Goal: Information Seeking & Learning: Learn about a topic

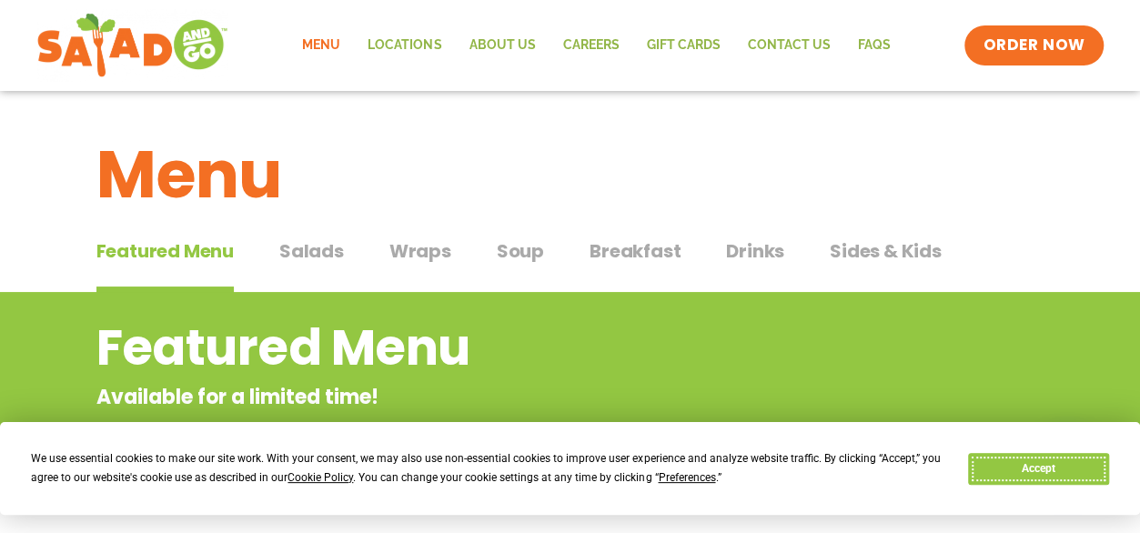
click at [1040, 457] on button "Accept" at bounding box center [1038, 469] width 140 height 32
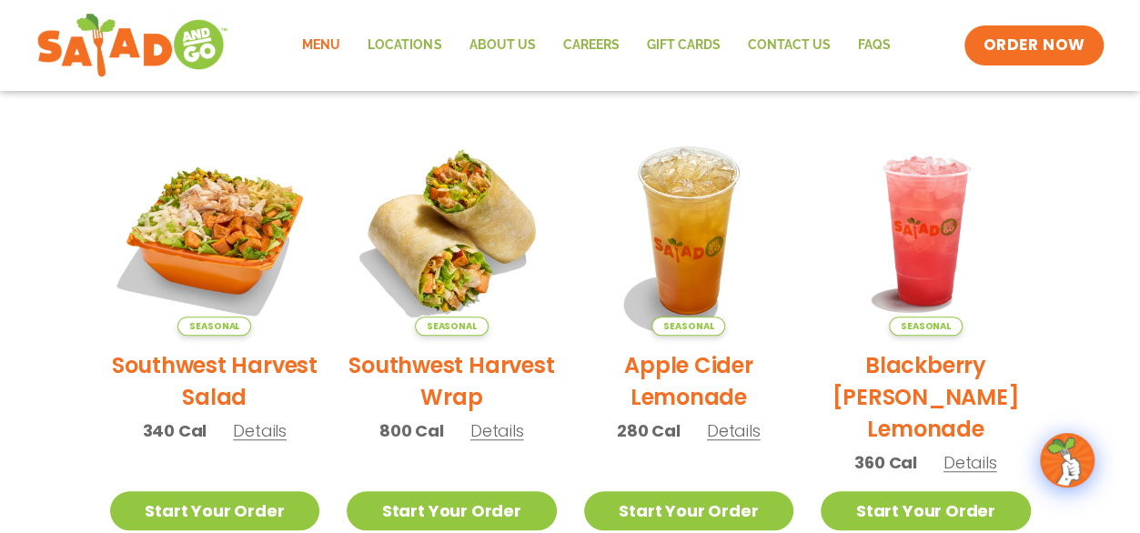
scroll to position [360, 0]
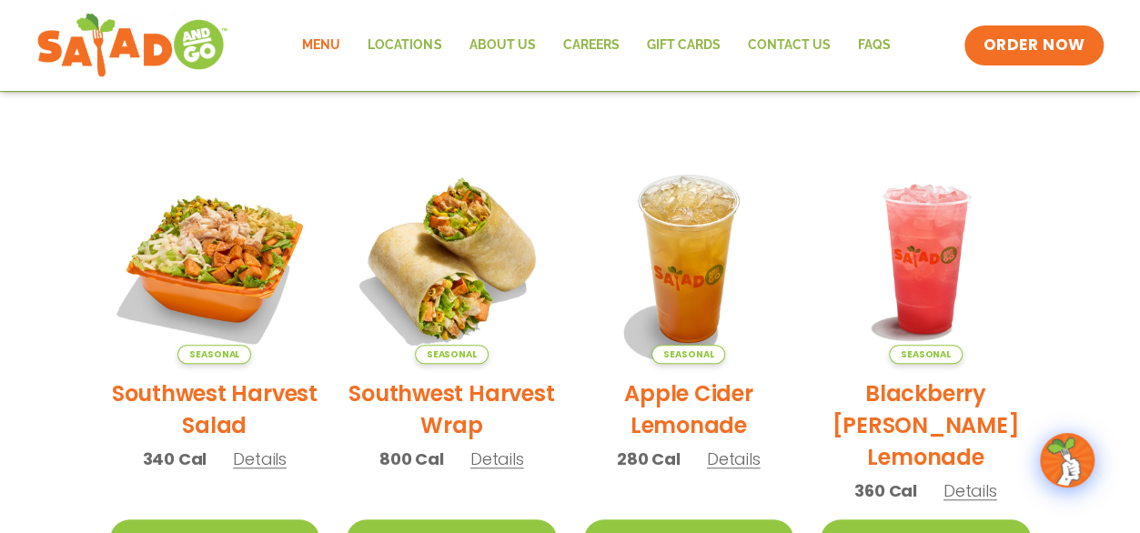
click at [256, 466] on span "Details" at bounding box center [260, 459] width 54 height 23
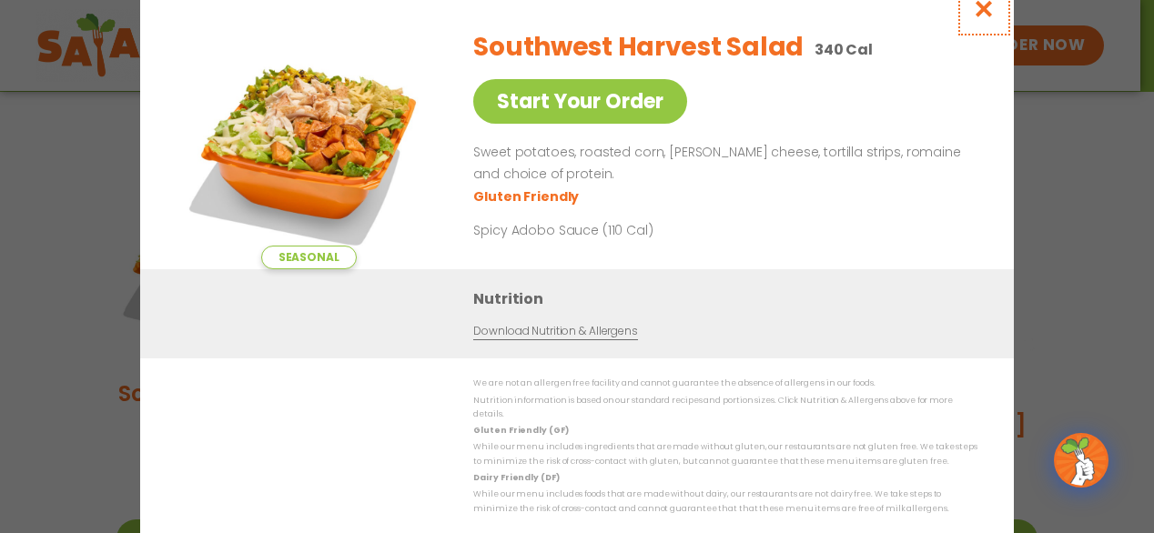
click at [991, 14] on icon "Close modal" at bounding box center [984, 8] width 23 height 19
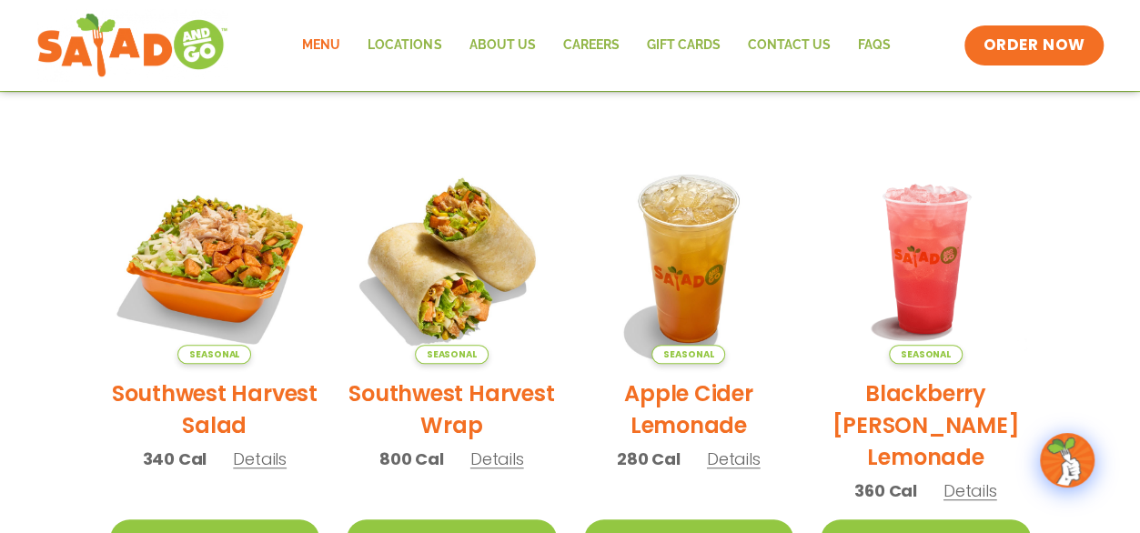
click at [334, 47] on link "Menu" at bounding box center [321, 46] width 66 height 42
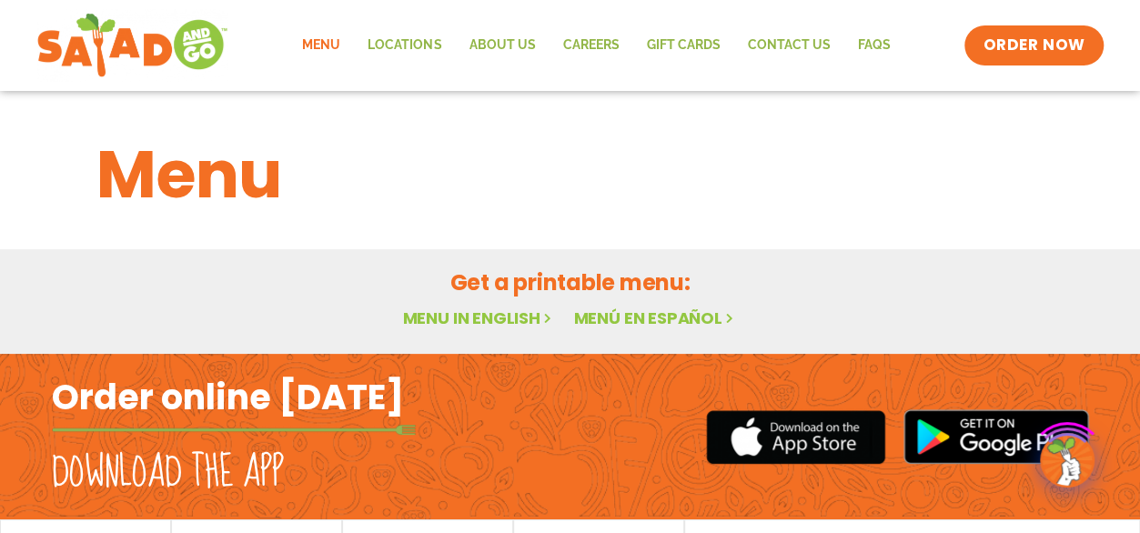
click at [329, 51] on link "Menu" at bounding box center [321, 46] width 66 height 42
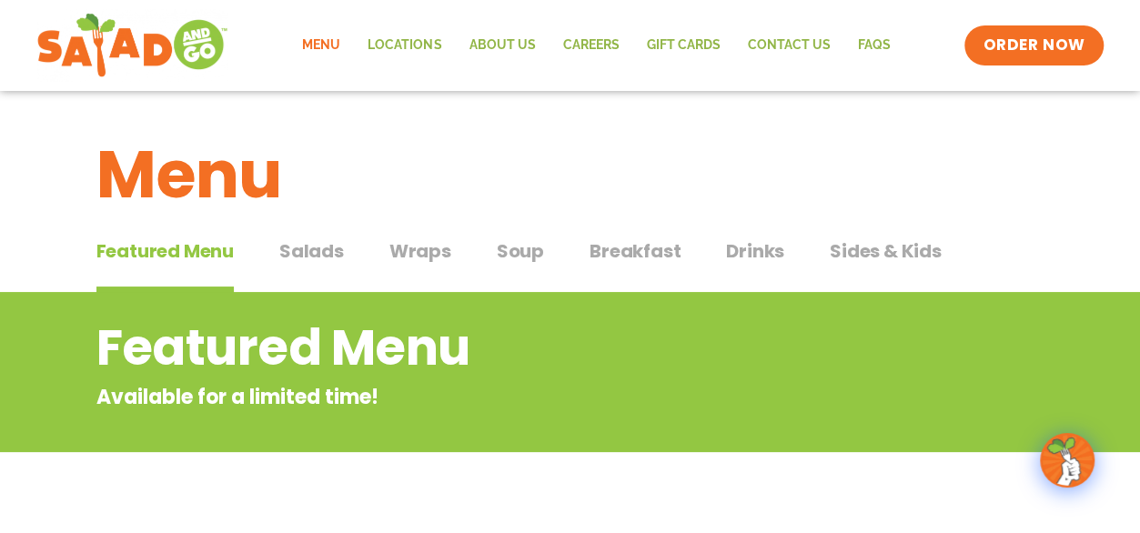
click at [315, 245] on span "Salads" at bounding box center [311, 250] width 65 height 27
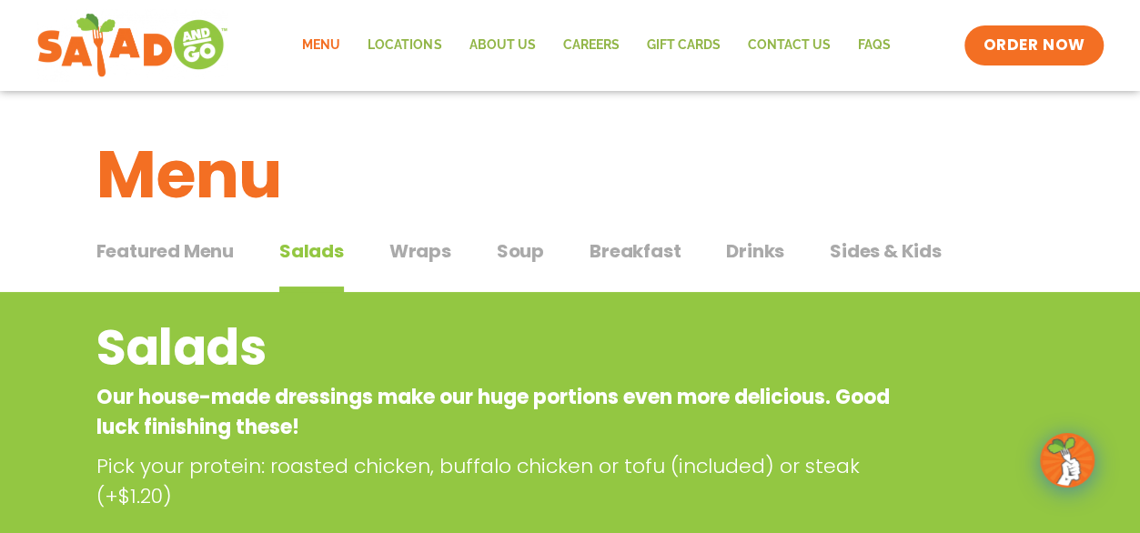
click at [395, 244] on span "Wraps" at bounding box center [420, 250] width 62 height 27
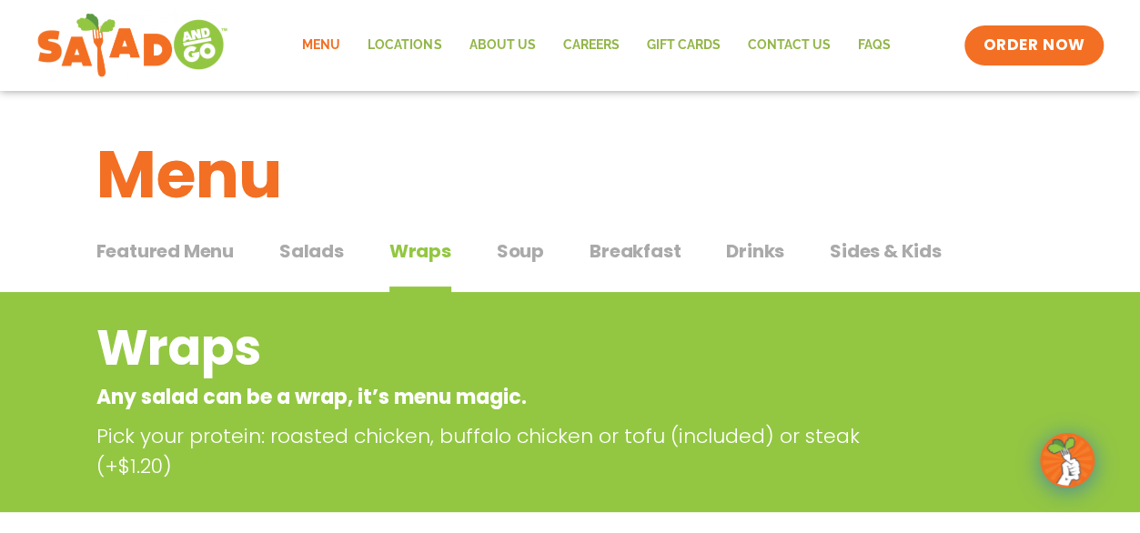
click at [775, 254] on span "Drinks" at bounding box center [755, 250] width 58 height 27
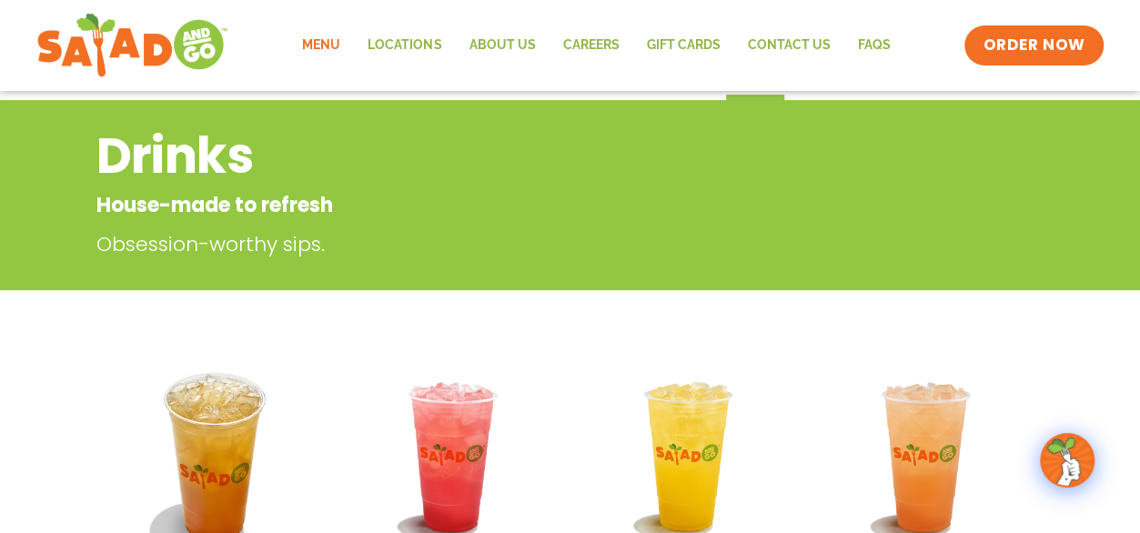
scroll to position [91, 0]
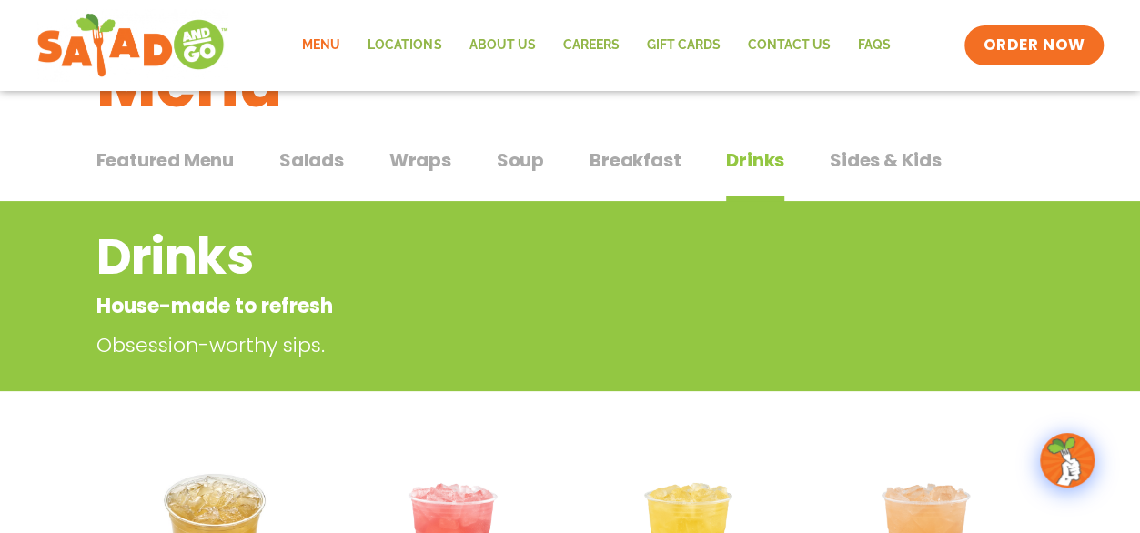
click at [442, 164] on span "Wraps" at bounding box center [420, 159] width 62 height 27
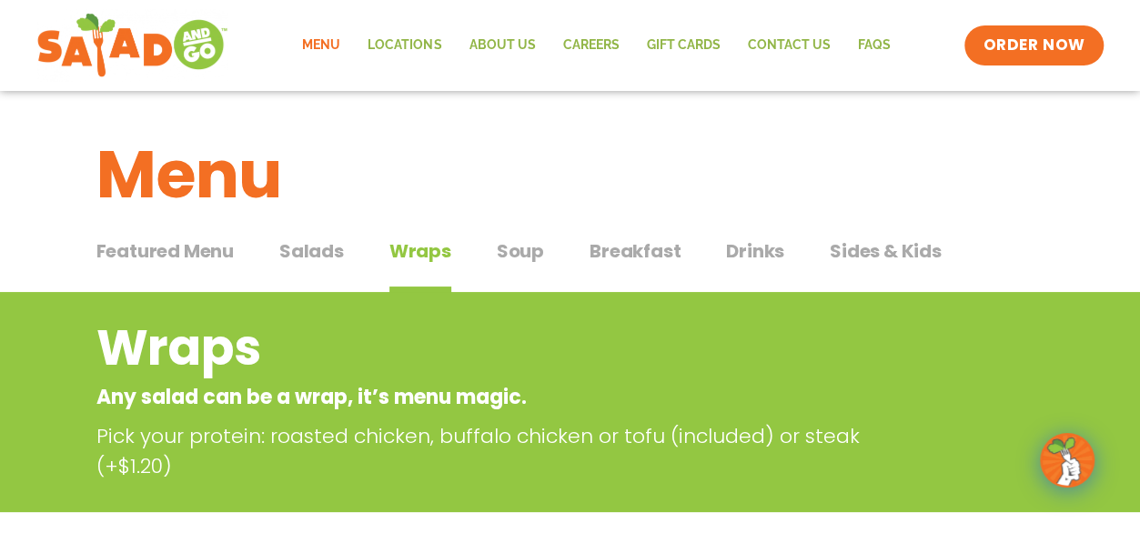
click at [295, 244] on span "Salads" at bounding box center [311, 250] width 65 height 27
